Goal: Information Seeking & Learning: Compare options

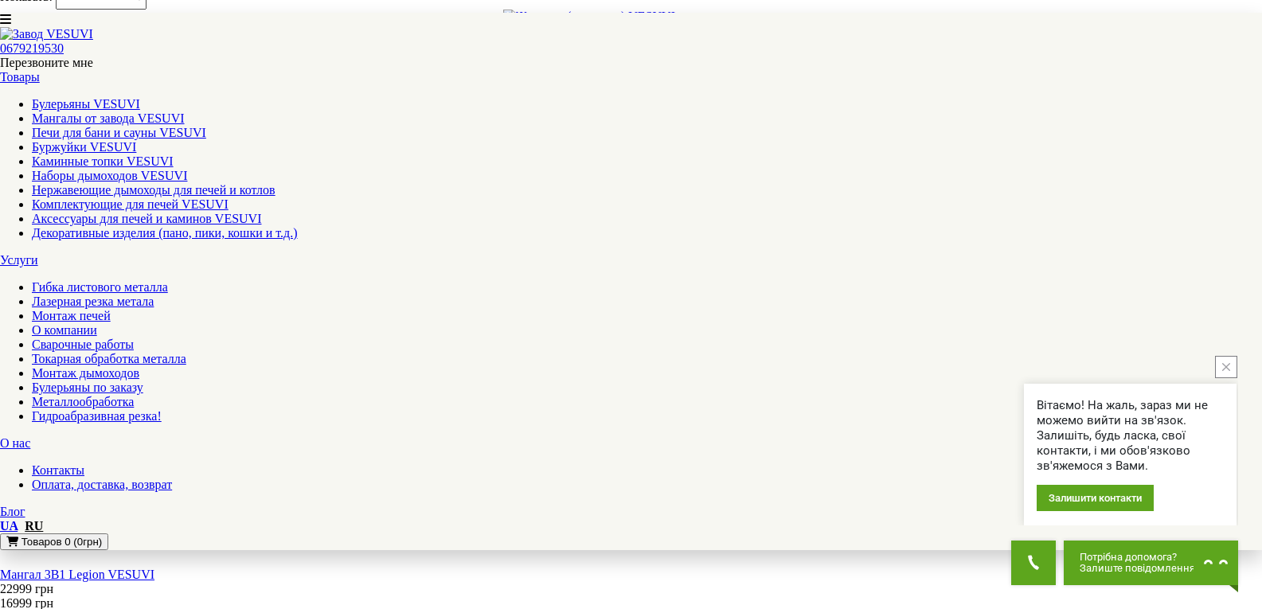
scroll to position [1990, 0]
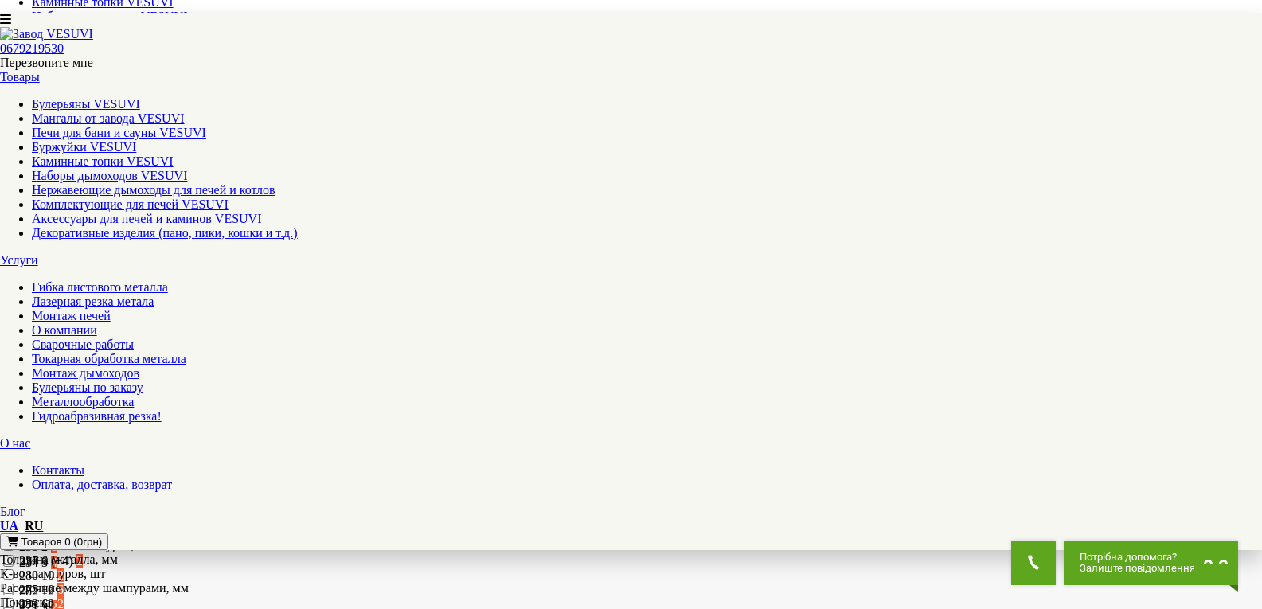
scroll to position [716, 0]
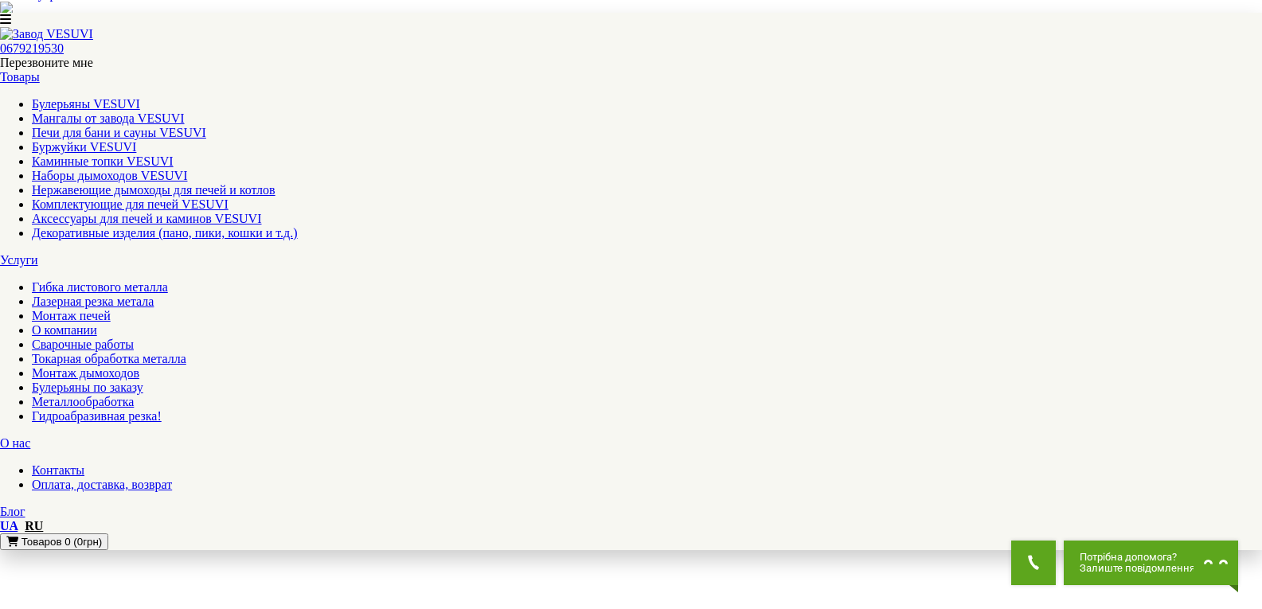
scroll to position [1831, 0]
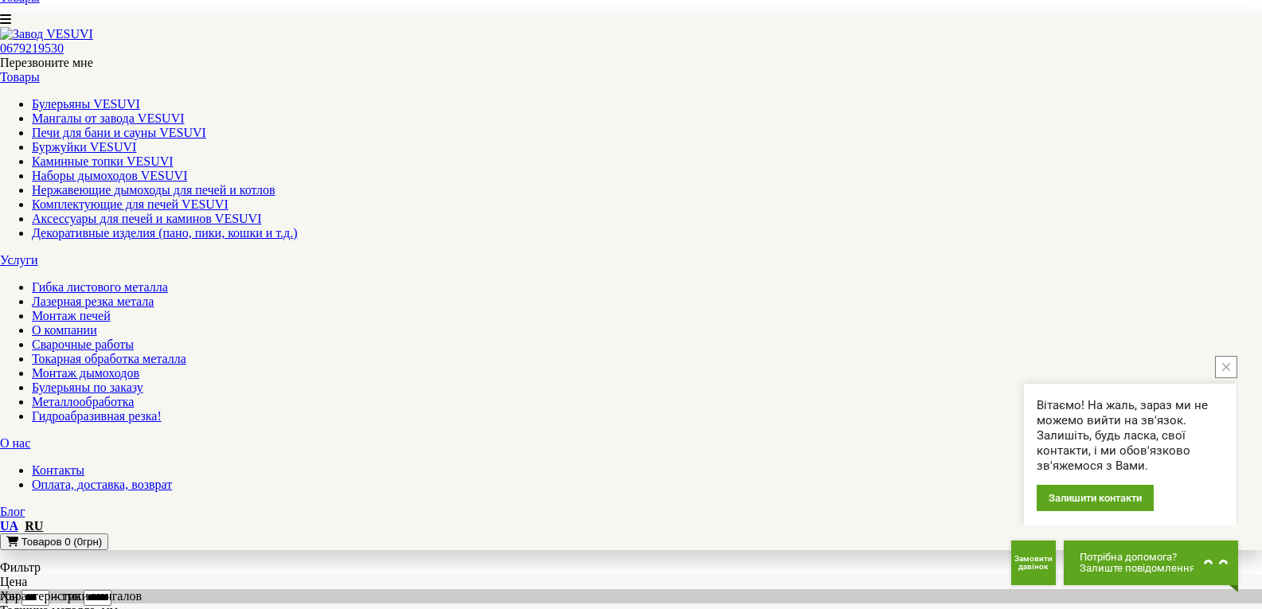
scroll to position [318, 0]
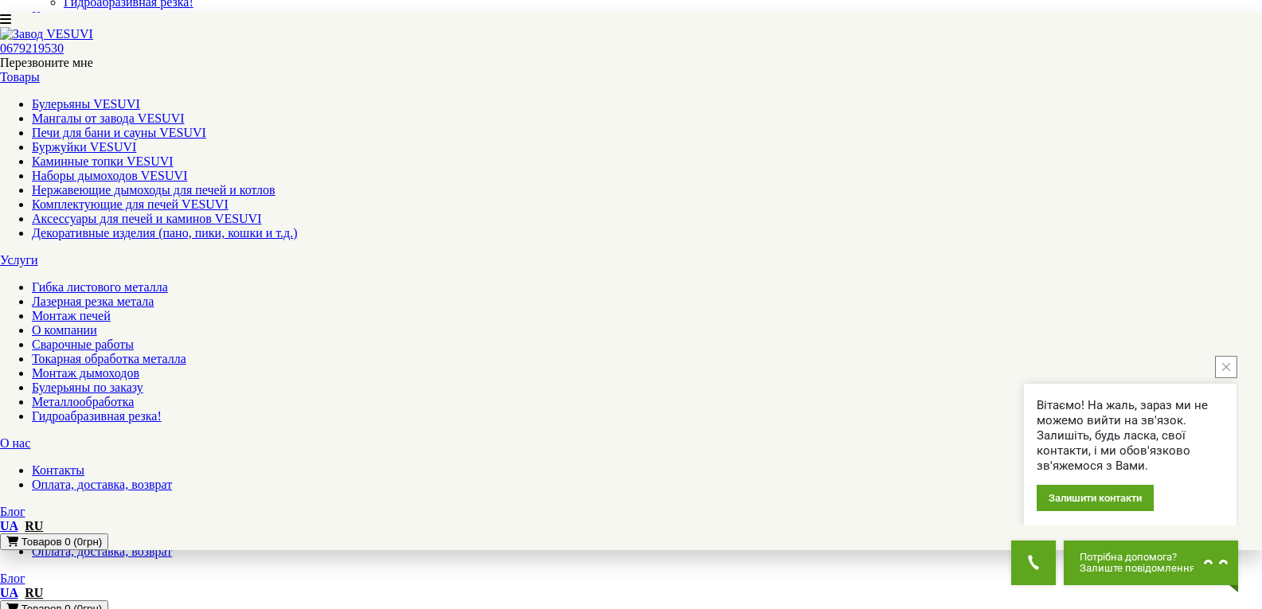
click at [206, 126] on link "Печи для бани и сауны VESUVI" at bounding box center [119, 133] width 174 height 14
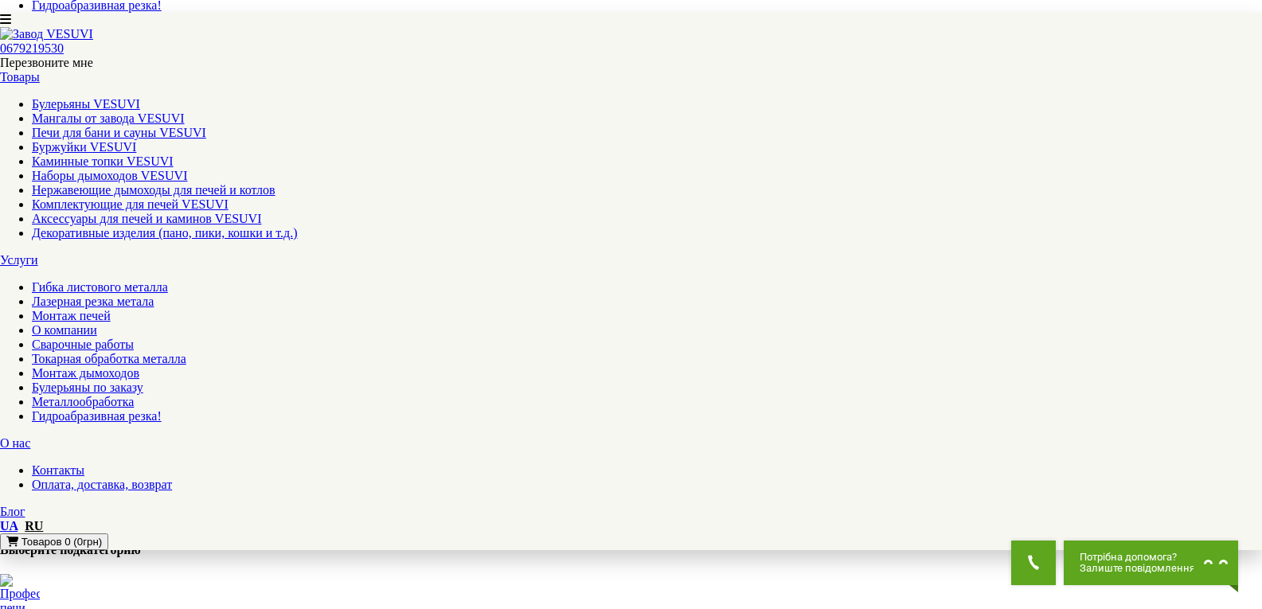
scroll to position [876, 0]
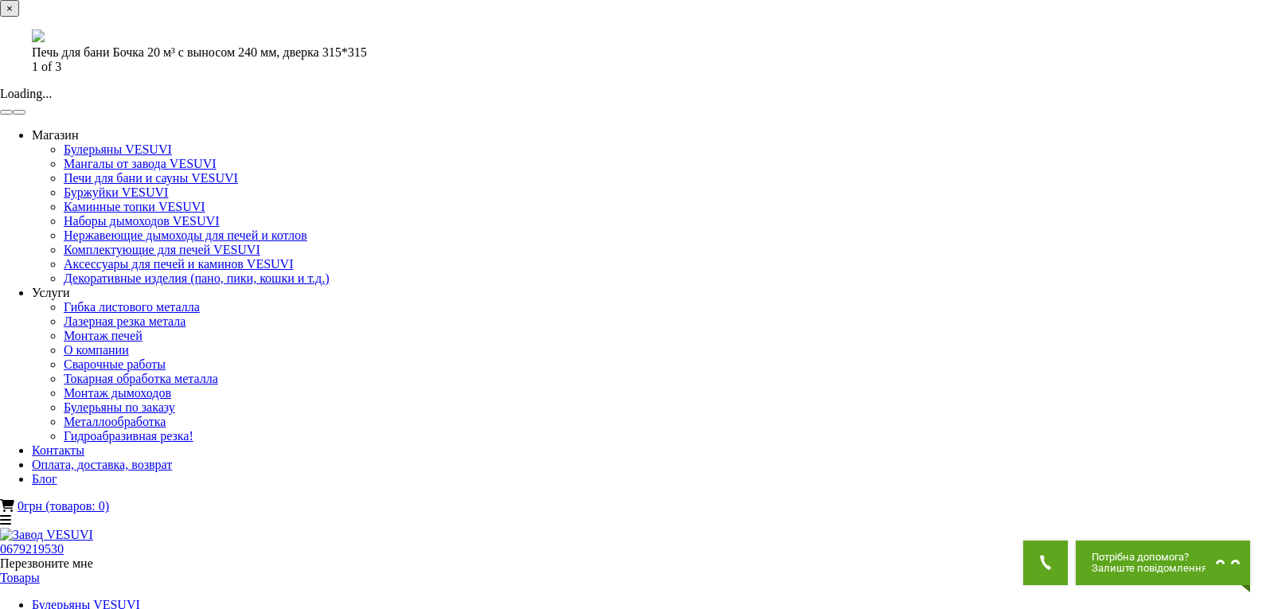
click at [19, 17] on button "×" at bounding box center [9, 8] width 19 height 17
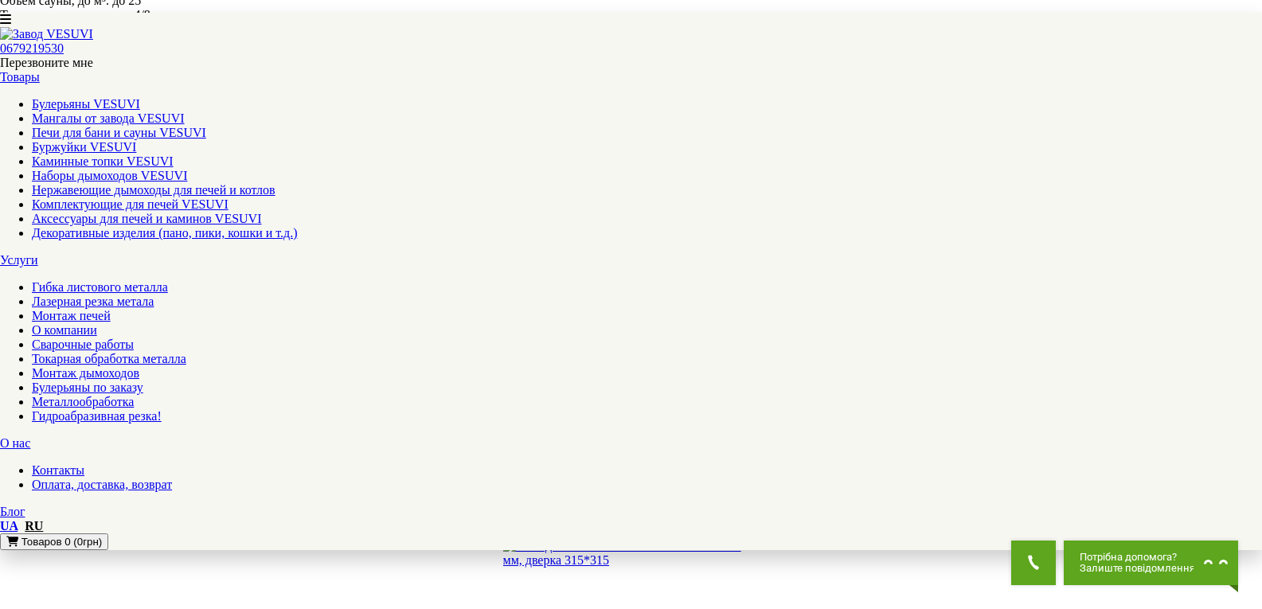
scroll to position [1832, 0]
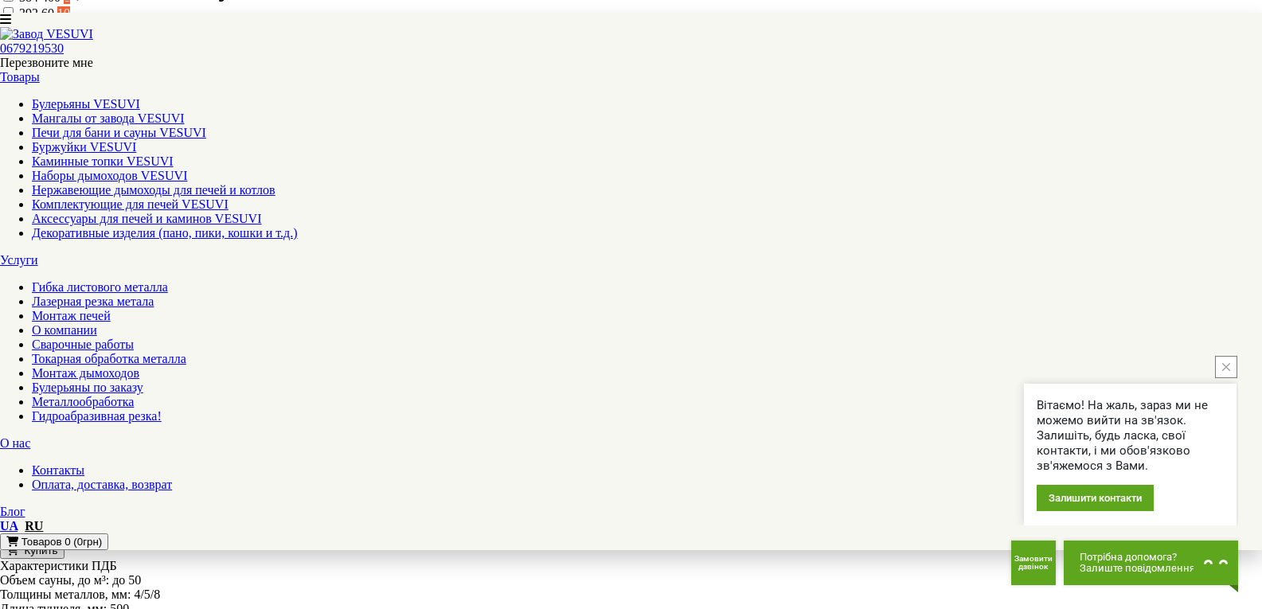
scroll to position [1194, 0]
